Goal: Transaction & Acquisition: Book appointment/travel/reservation

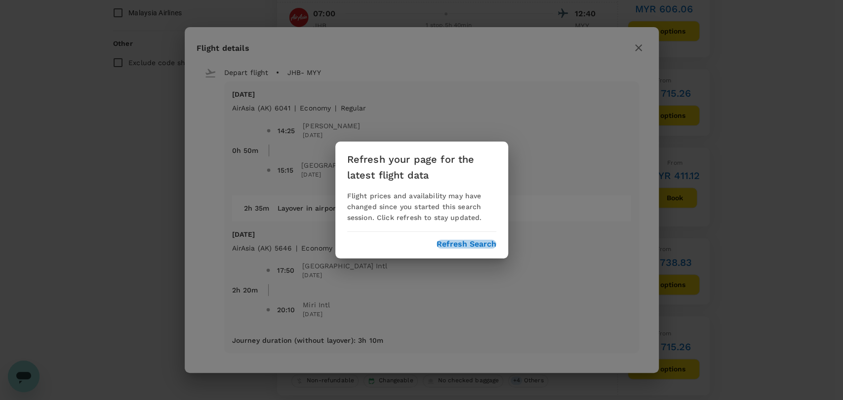
click at [466, 248] on button "Refresh Search" at bounding box center [466, 244] width 60 height 9
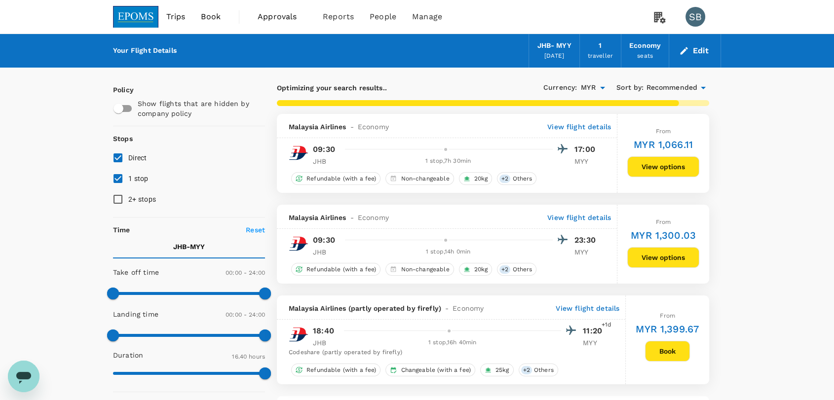
type input "1620"
checkbox input "false"
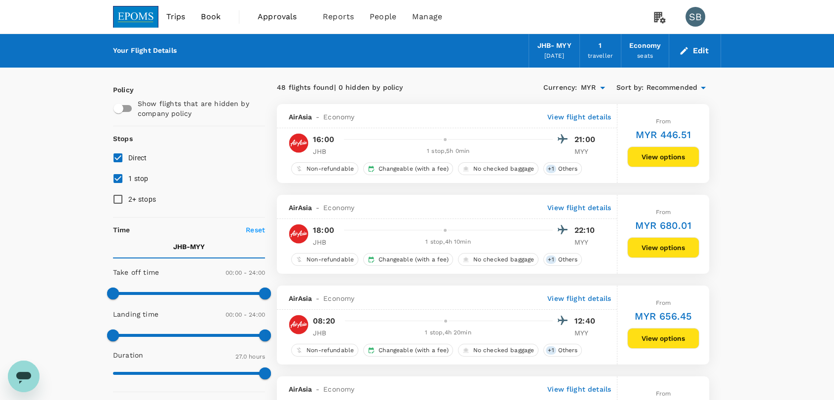
click at [659, 87] on span "Recommended" at bounding box center [671, 87] width 51 height 11
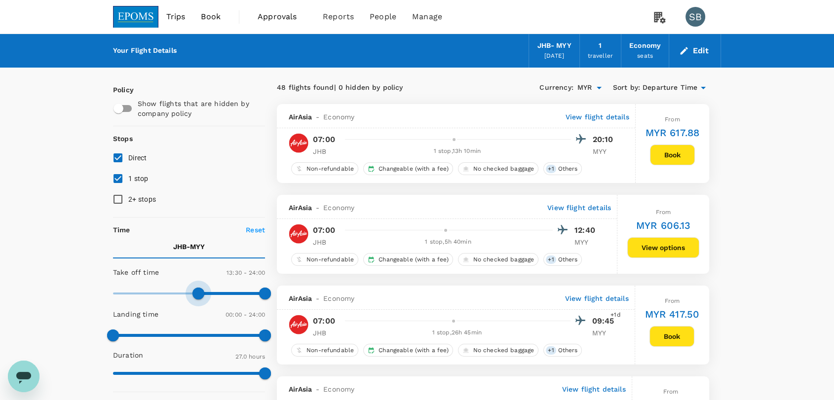
type input "900"
drag, startPoint x: 118, startPoint y: 292, endPoint x: 208, endPoint y: 293, distance: 89.8
click at [208, 293] on span at bounding box center [208, 294] width 12 height 12
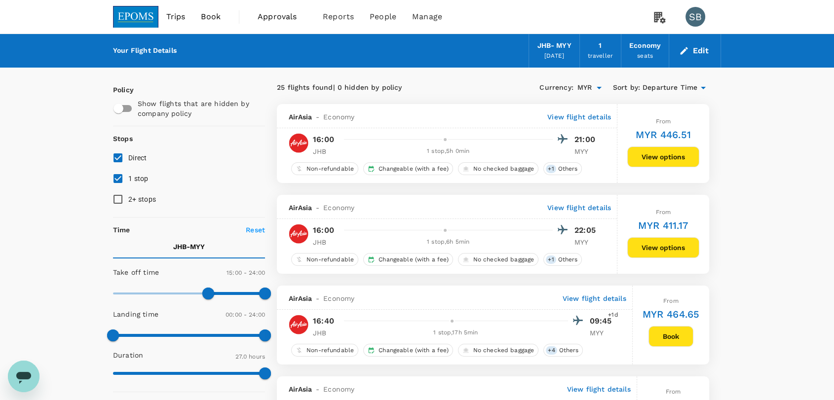
click at [596, 119] on p "View flight details" at bounding box center [579, 117] width 64 height 10
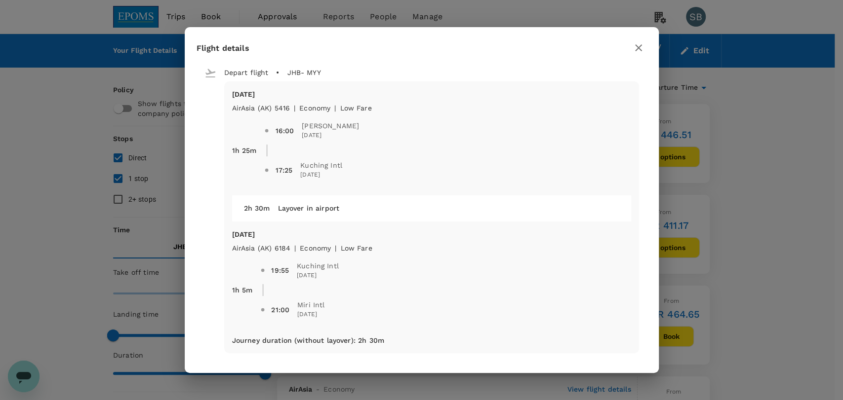
click at [632, 47] on icon "button" at bounding box center [638, 48] width 12 height 12
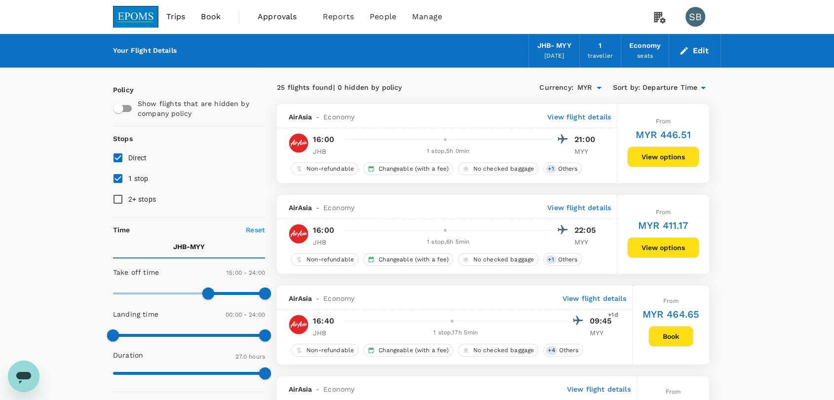
click at [579, 114] on p "View flight details" at bounding box center [579, 117] width 64 height 10
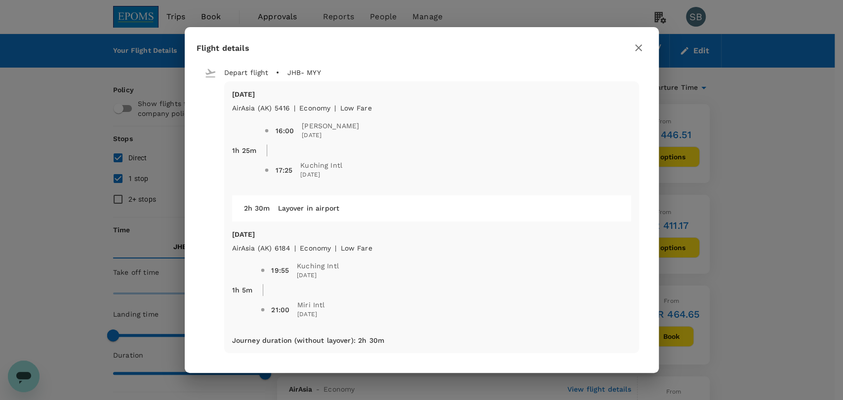
click at [637, 46] on icon "button" at bounding box center [638, 47] width 7 height 7
